Goal: Information Seeking & Learning: Find specific fact

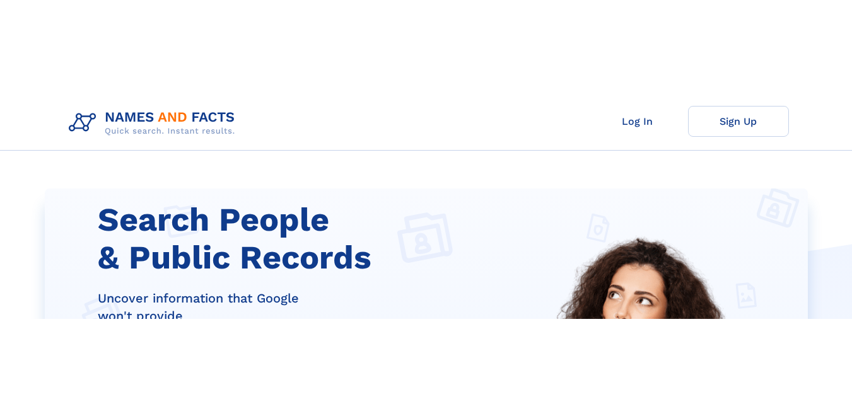
scroll to position [237, 0]
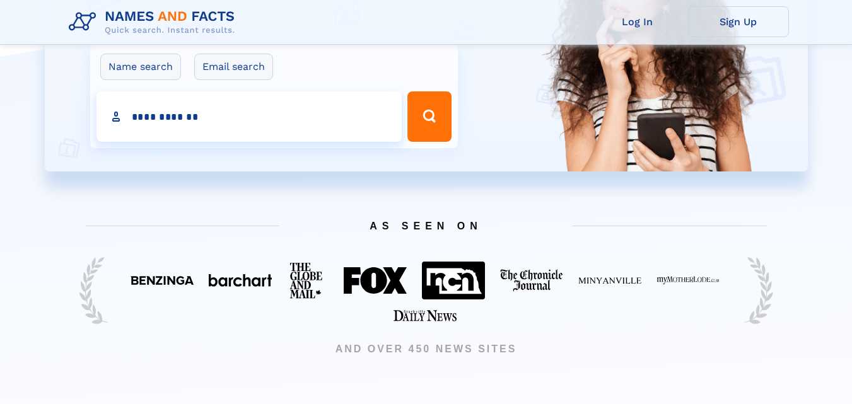
type input "**********"
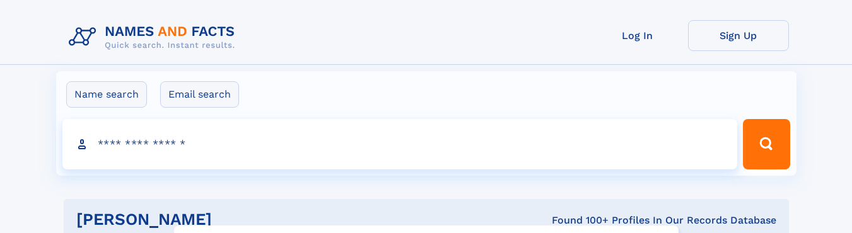
click input "**" at bounding box center [0, 0] width 0 height 0
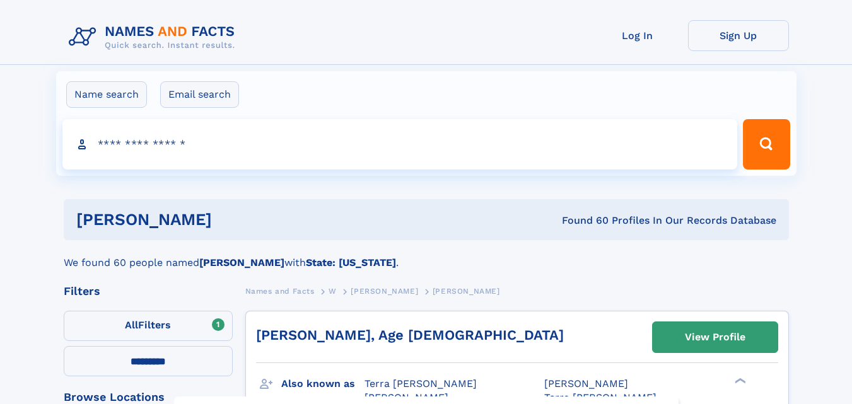
select select "**"
